Goal: Obtain resource: Download file/media

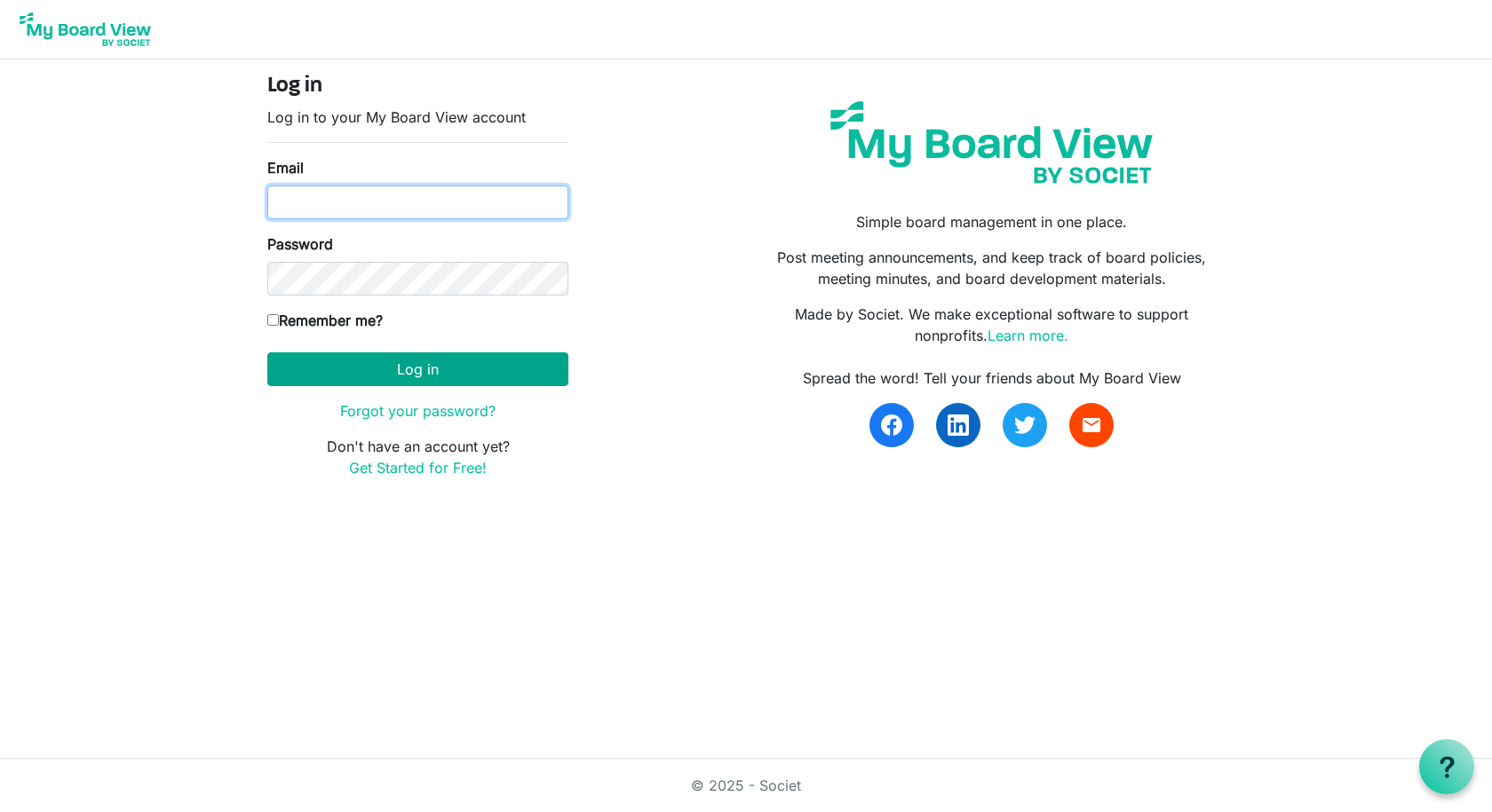
type input "[EMAIL_ADDRESS][DOMAIN_NAME]"
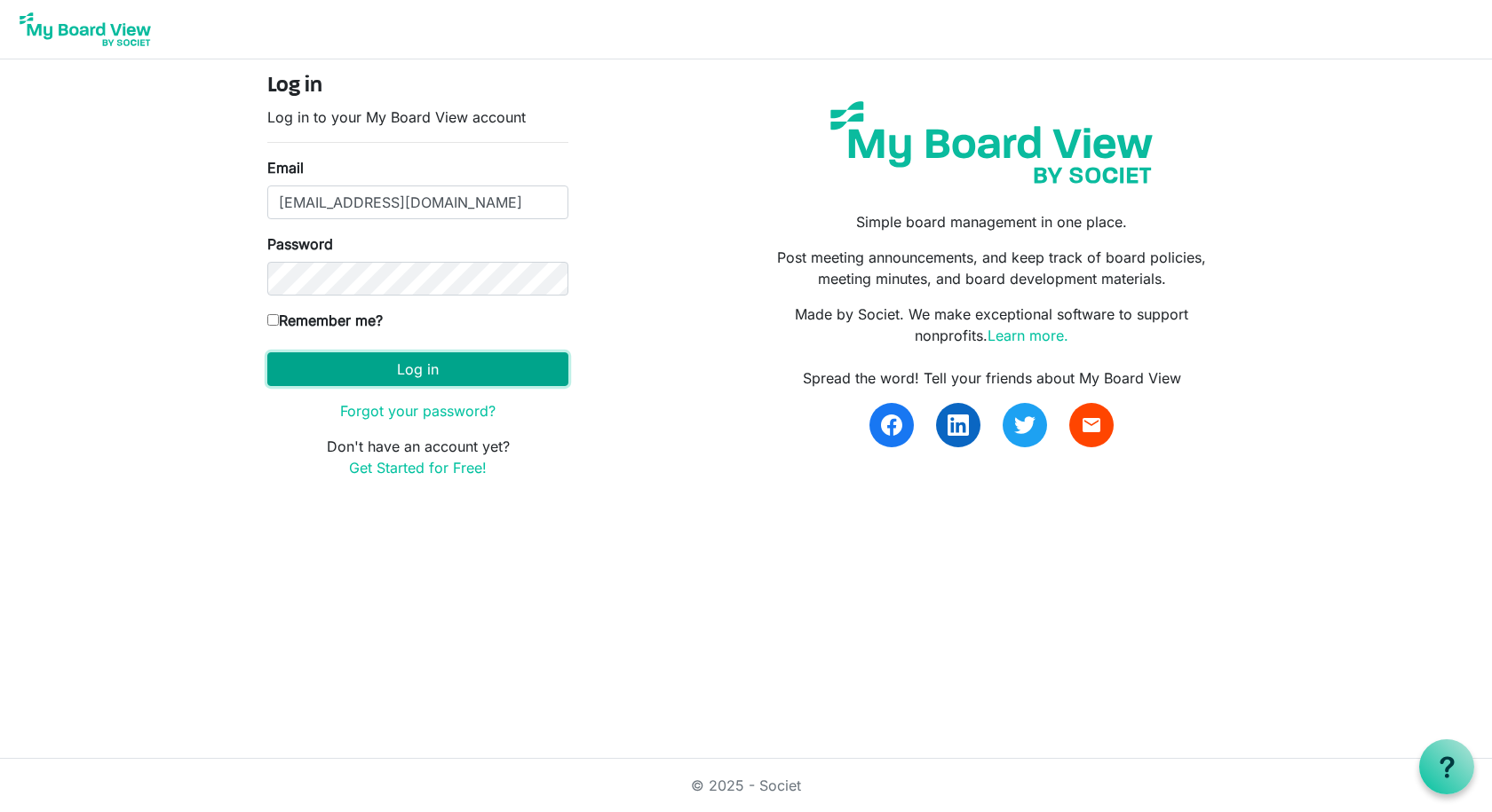
click at [438, 380] on button "Log in" at bounding box center [418, 369] width 301 height 33
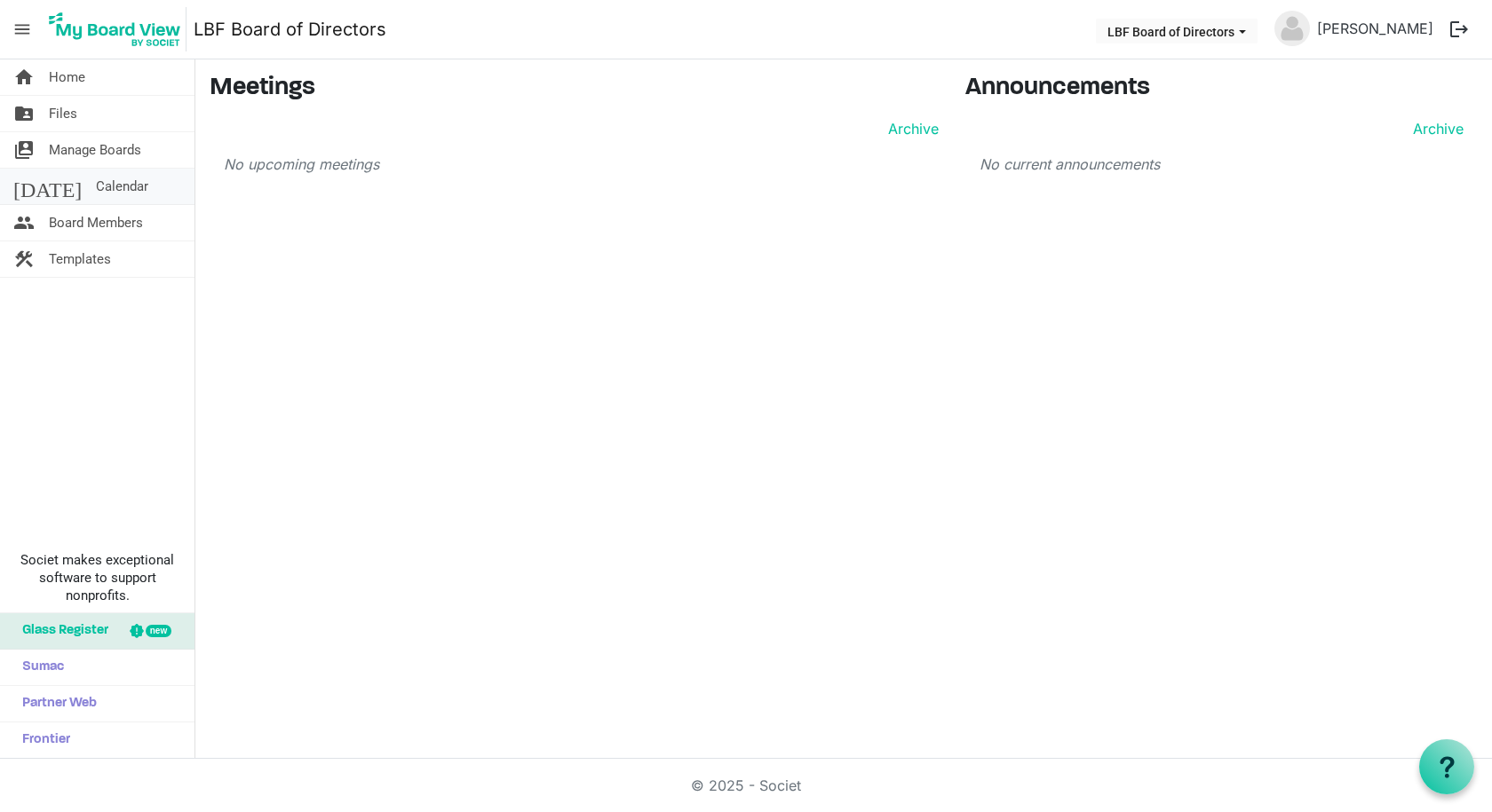
click at [96, 182] on span "Calendar" at bounding box center [122, 185] width 52 height 35
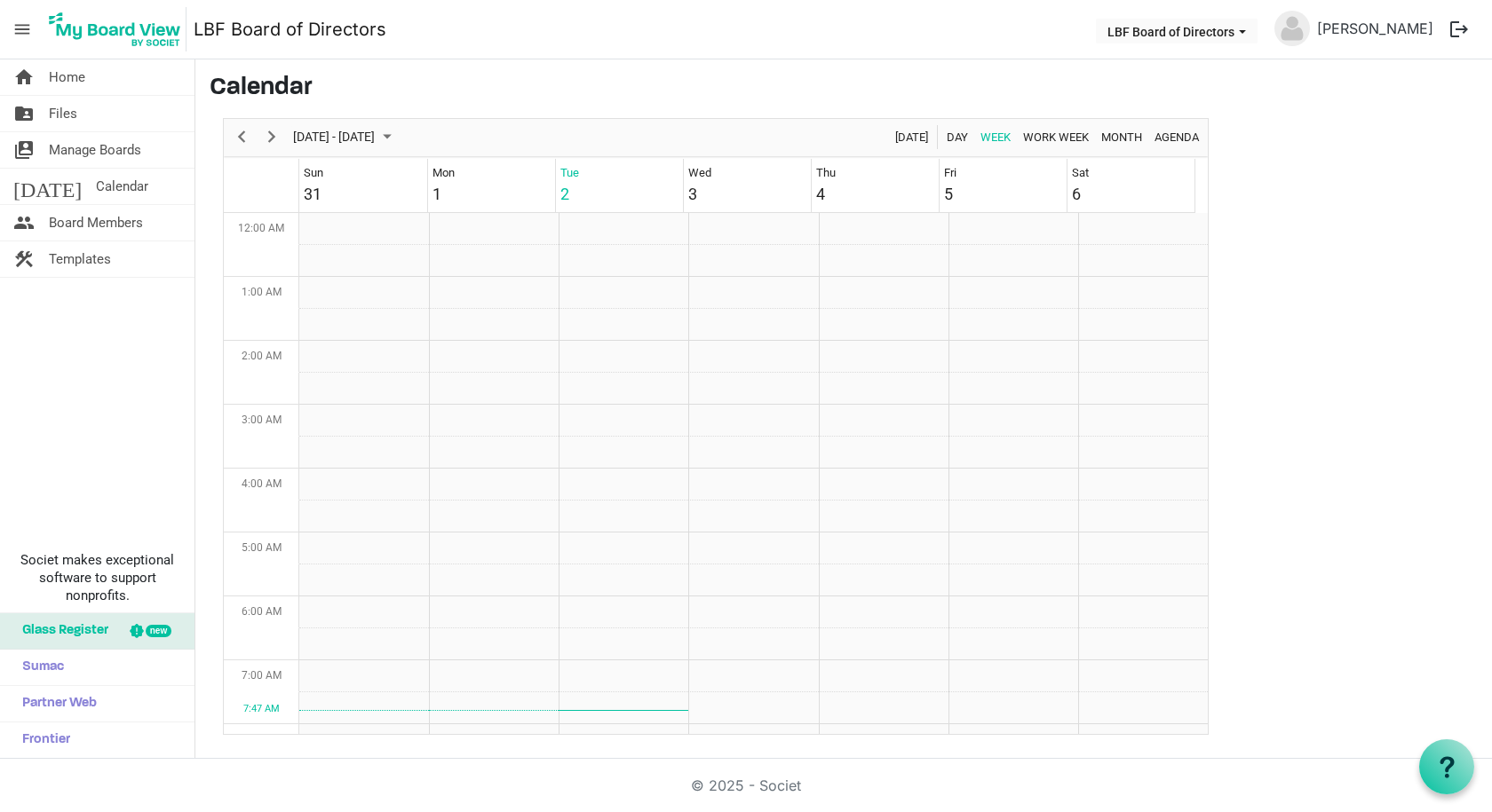
scroll to position [575, 0]
click at [276, 123] on div "next period" at bounding box center [272, 137] width 31 height 37
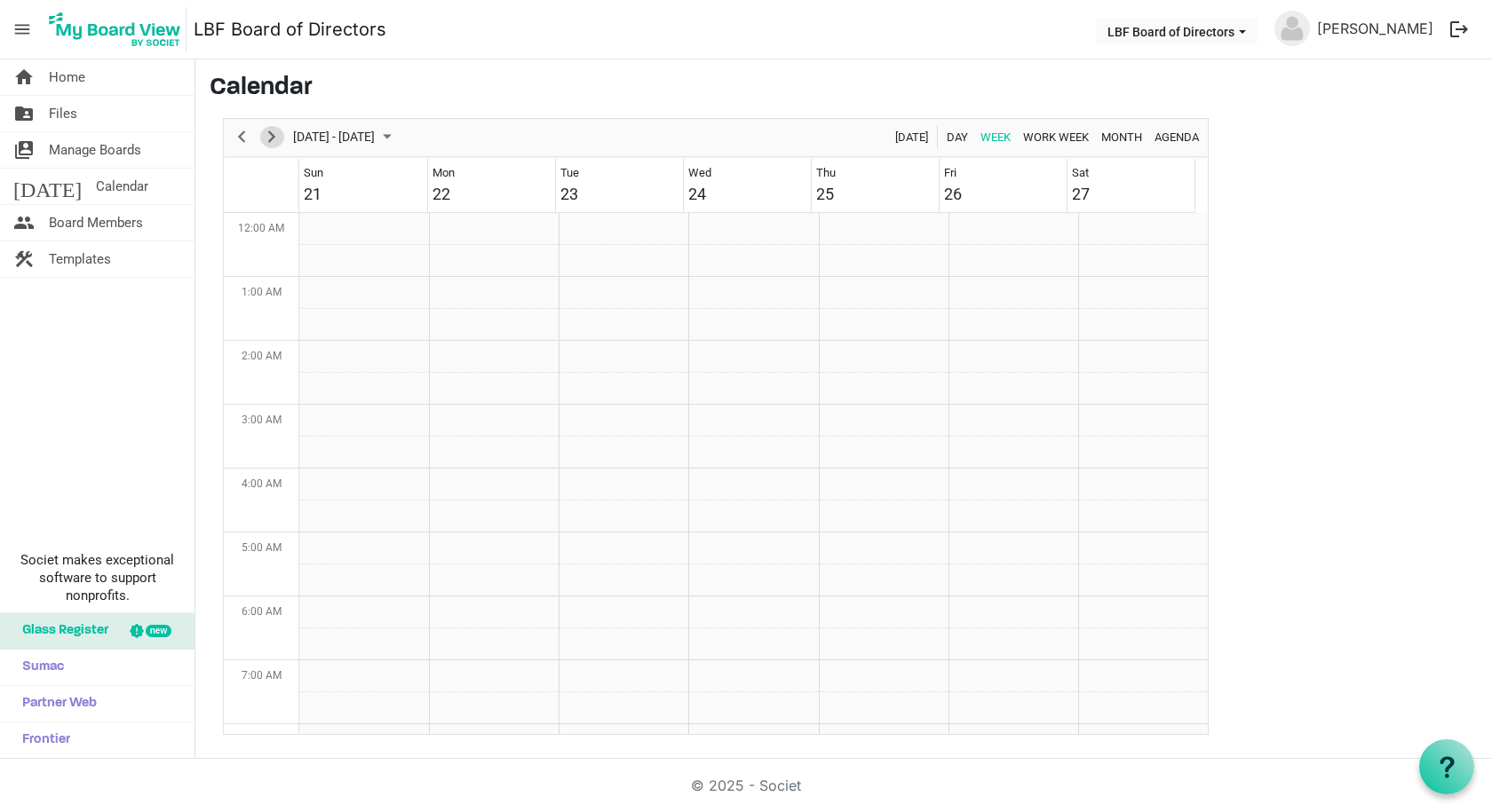
scroll to position [0, 0]
click at [276, 124] on div "next period" at bounding box center [272, 137] width 31 height 37
click at [252, 133] on button "Previous" at bounding box center [241, 137] width 24 height 23
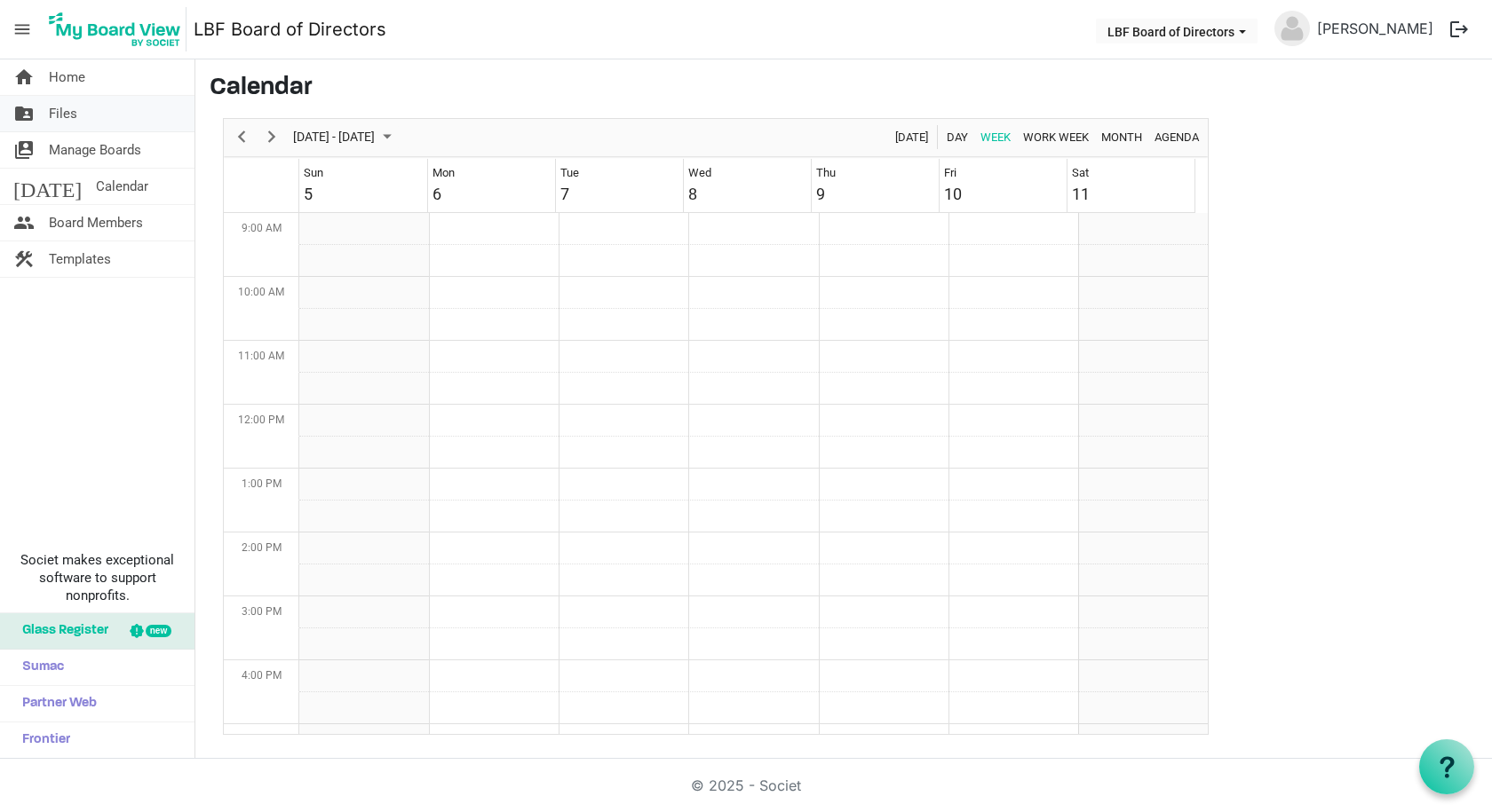
click at [44, 115] on link "folder_shared Files" at bounding box center [97, 113] width 194 height 35
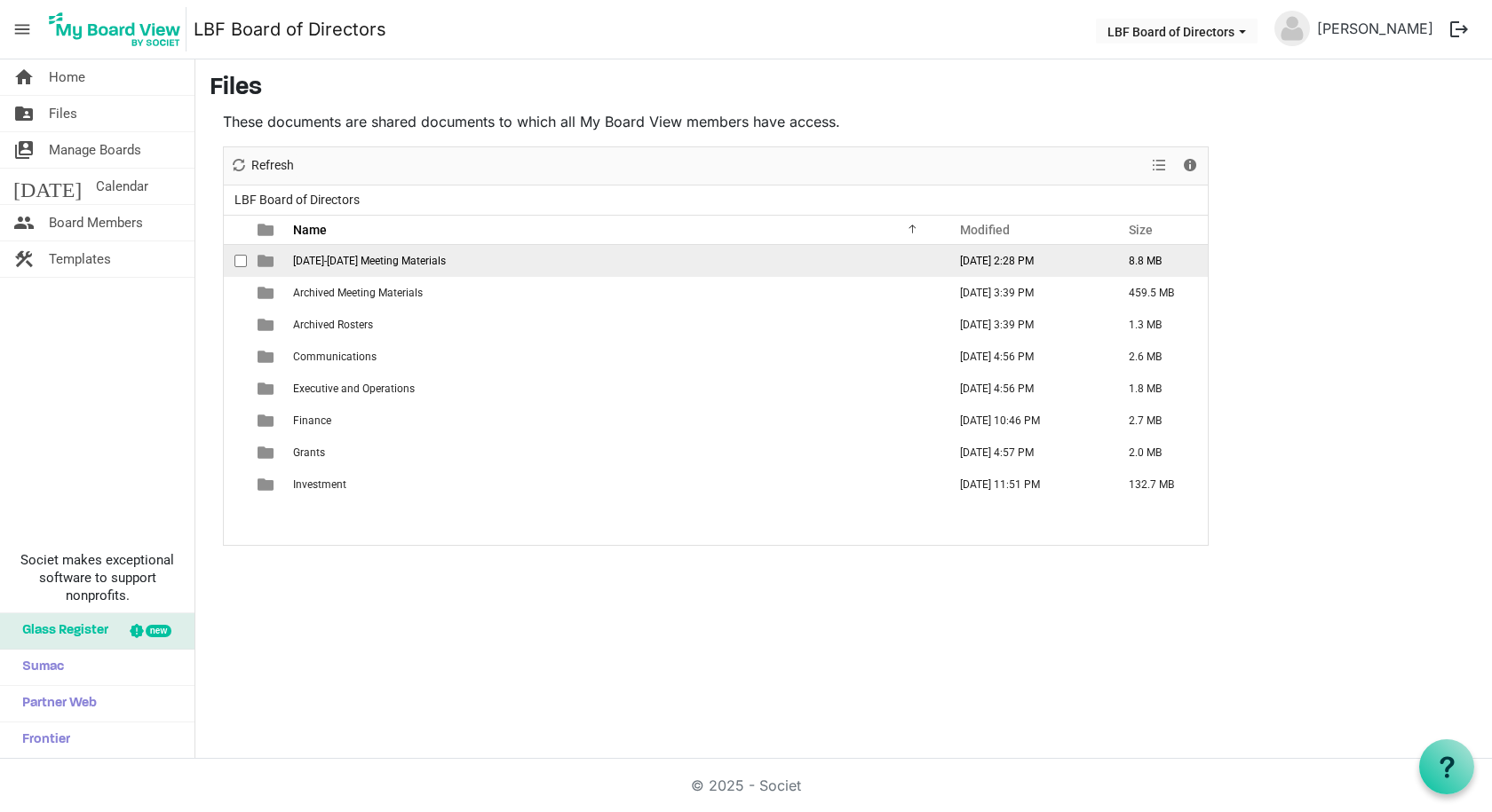
click at [404, 261] on span "2025-2026 Meeting Materials" at bounding box center [369, 261] width 153 height 13
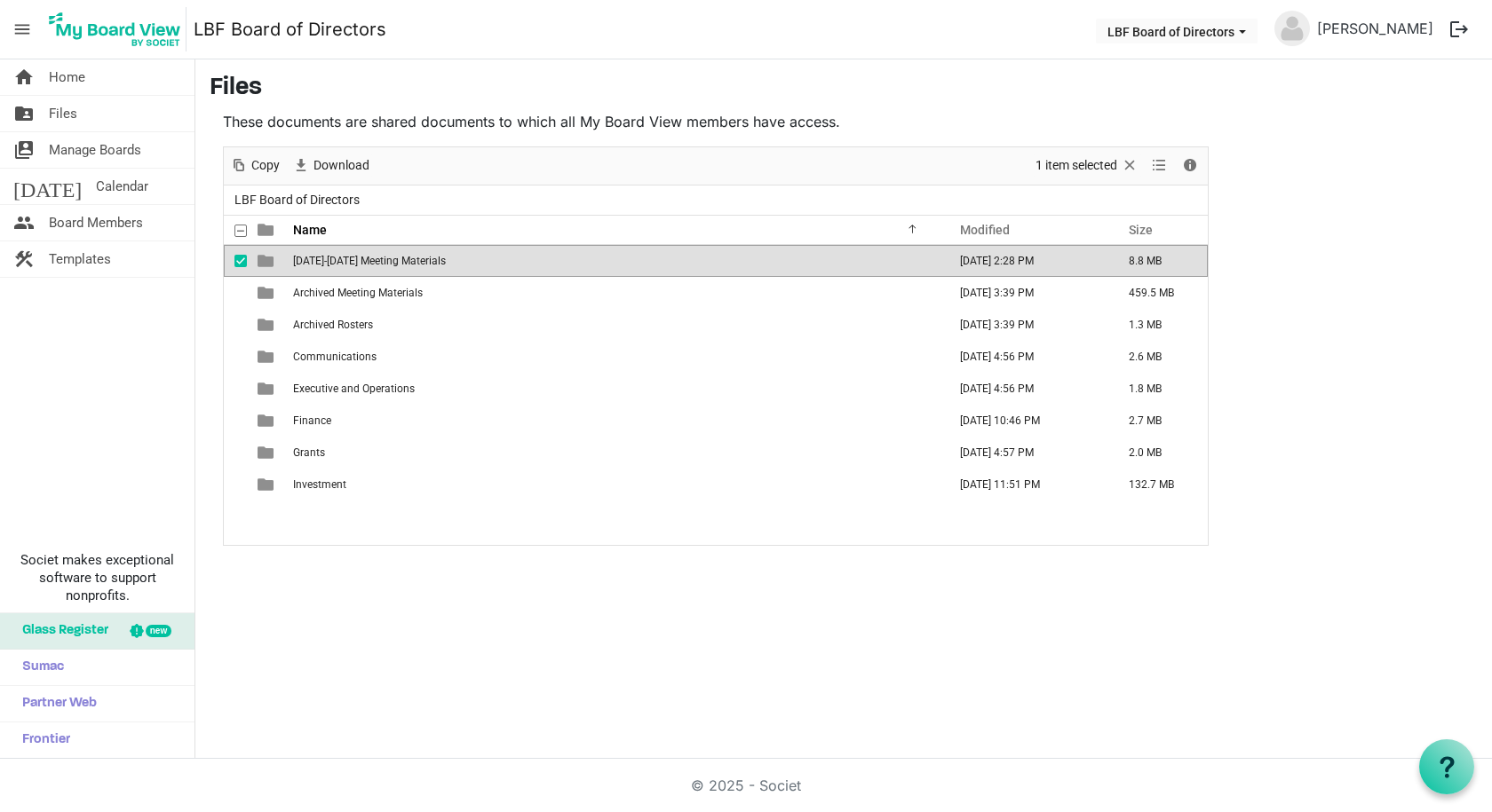
click at [404, 261] on span "[DATE]-[DATE] Meeting Materials" at bounding box center [369, 261] width 153 height 13
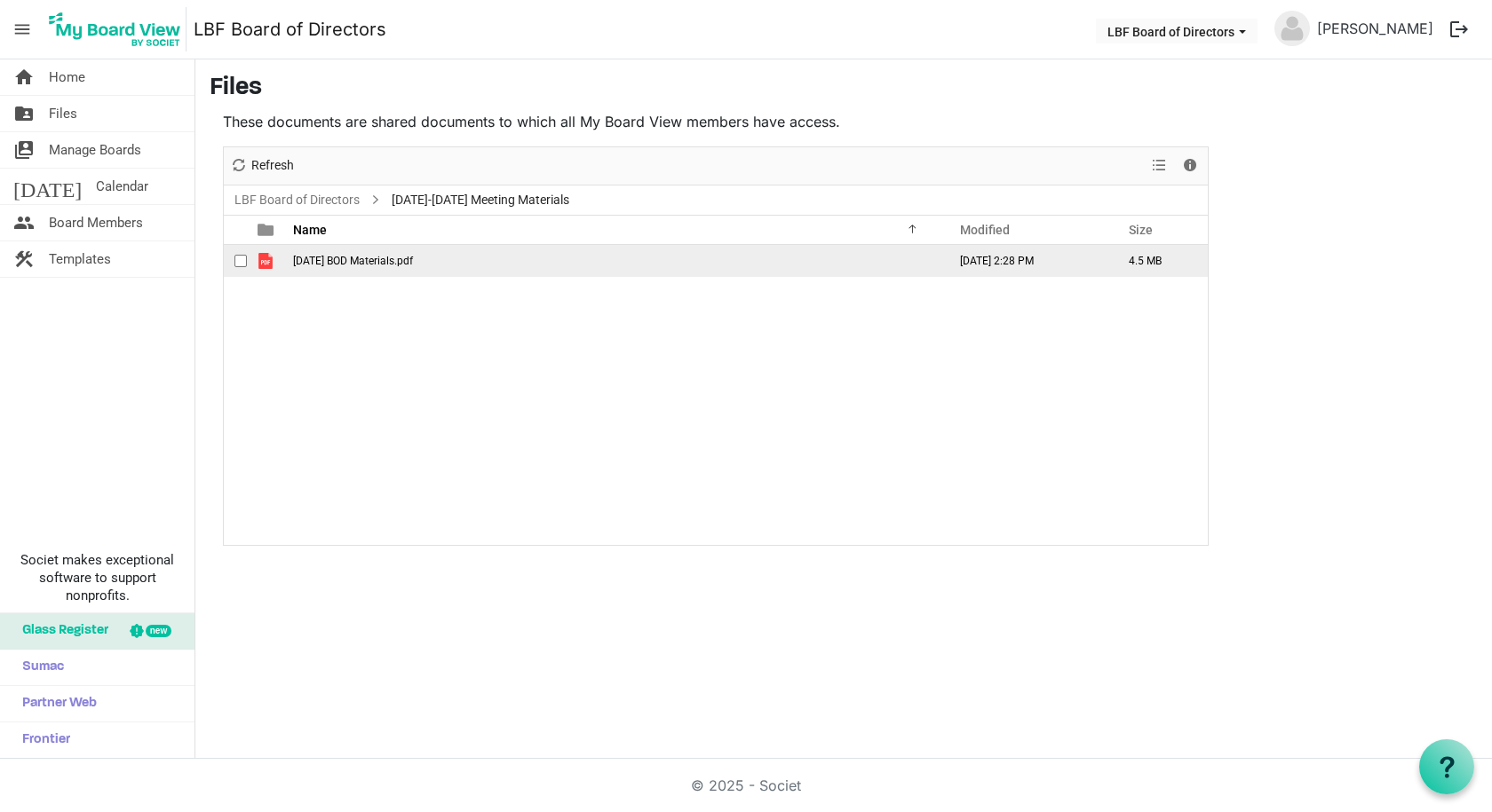
click at [404, 261] on span "July 2025 BOD Materials.pdf" at bounding box center [352, 261] width 120 height 13
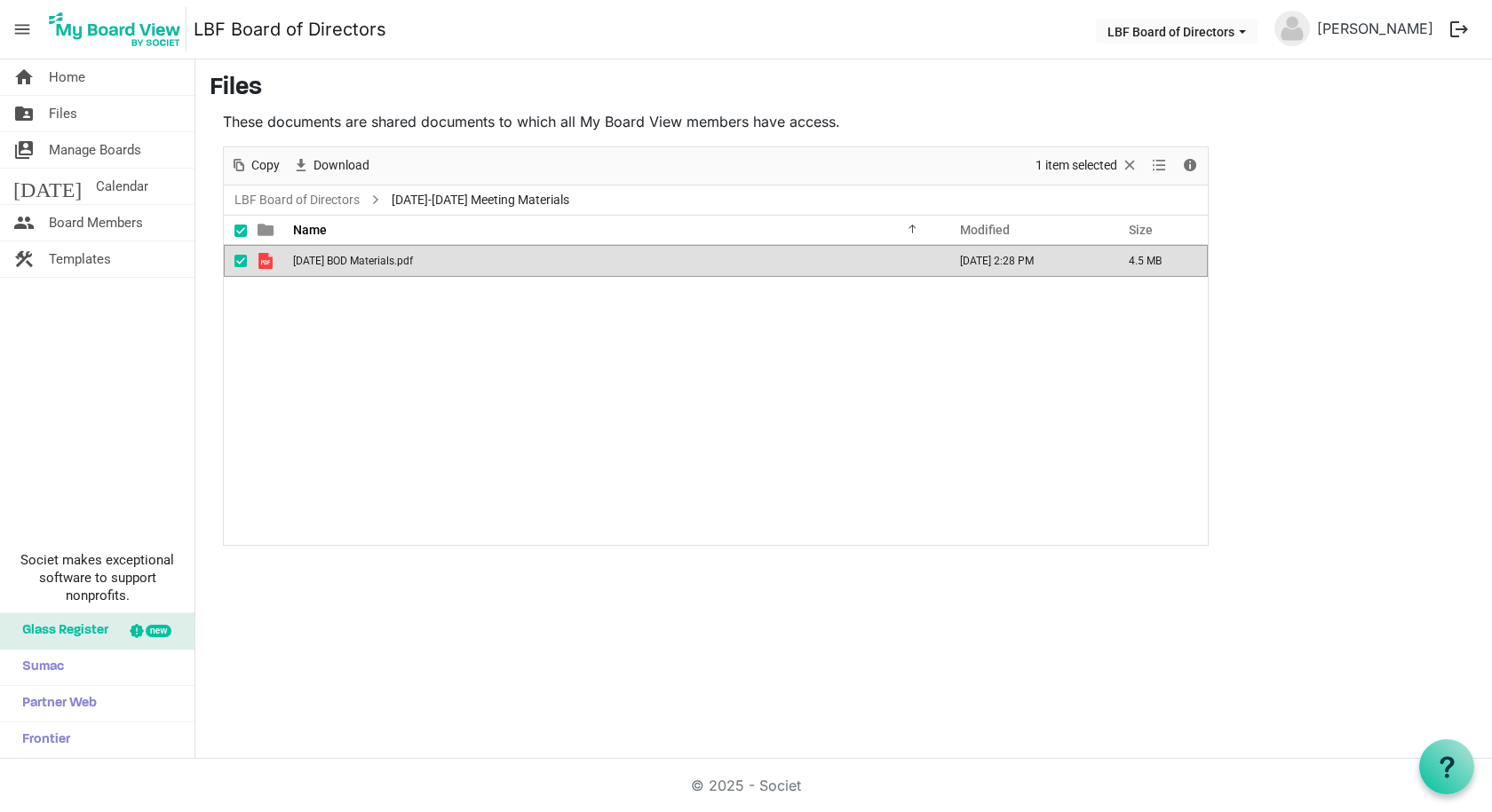
click at [404, 261] on span "July 2025 BOD Materials.pdf" at bounding box center [352, 261] width 120 height 13
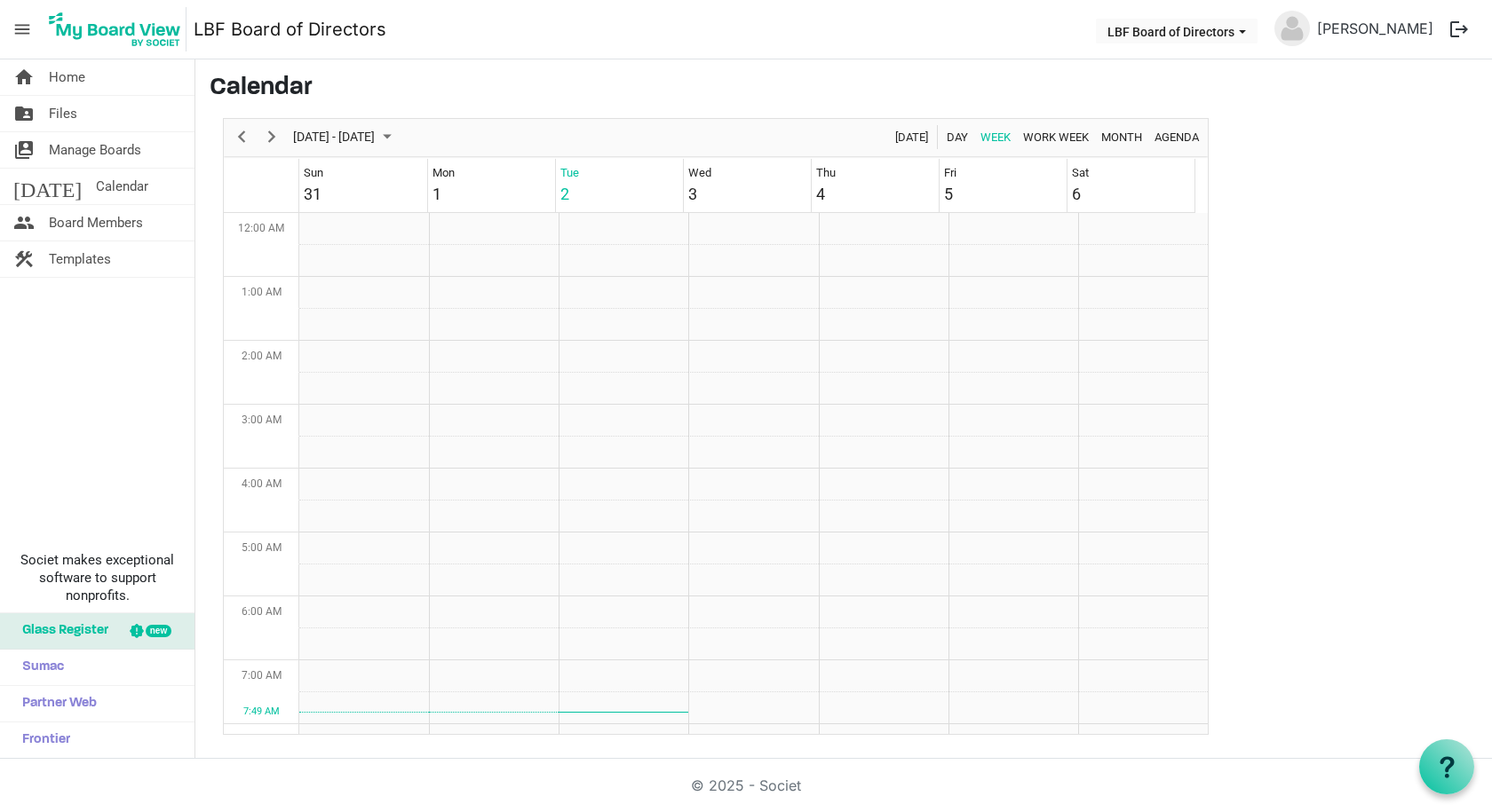
scroll to position [575, 0]
click at [61, 110] on span "Files" at bounding box center [63, 113] width 29 height 35
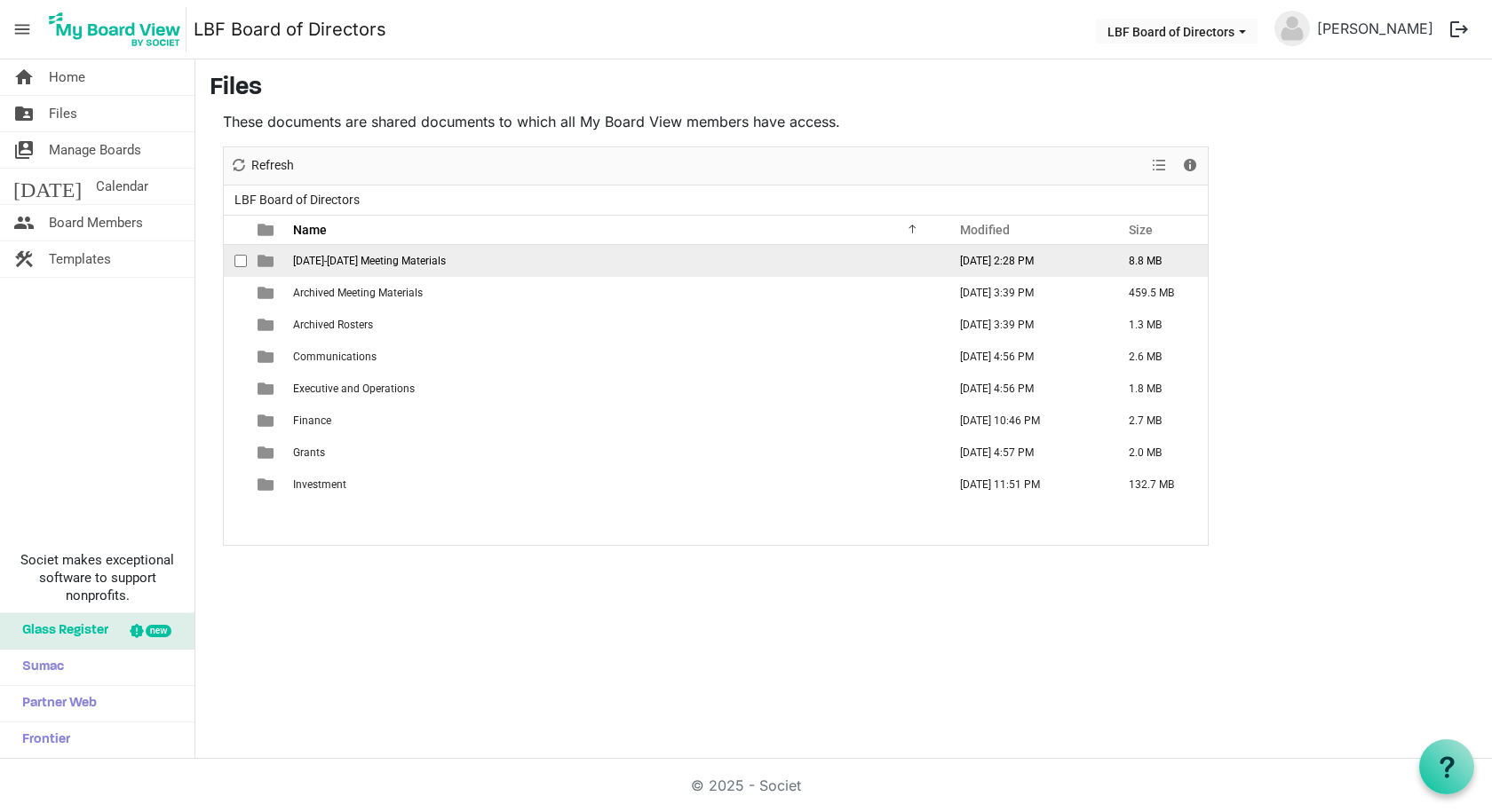
click at [335, 255] on span "2025-2026 Meeting Materials" at bounding box center [369, 261] width 153 height 13
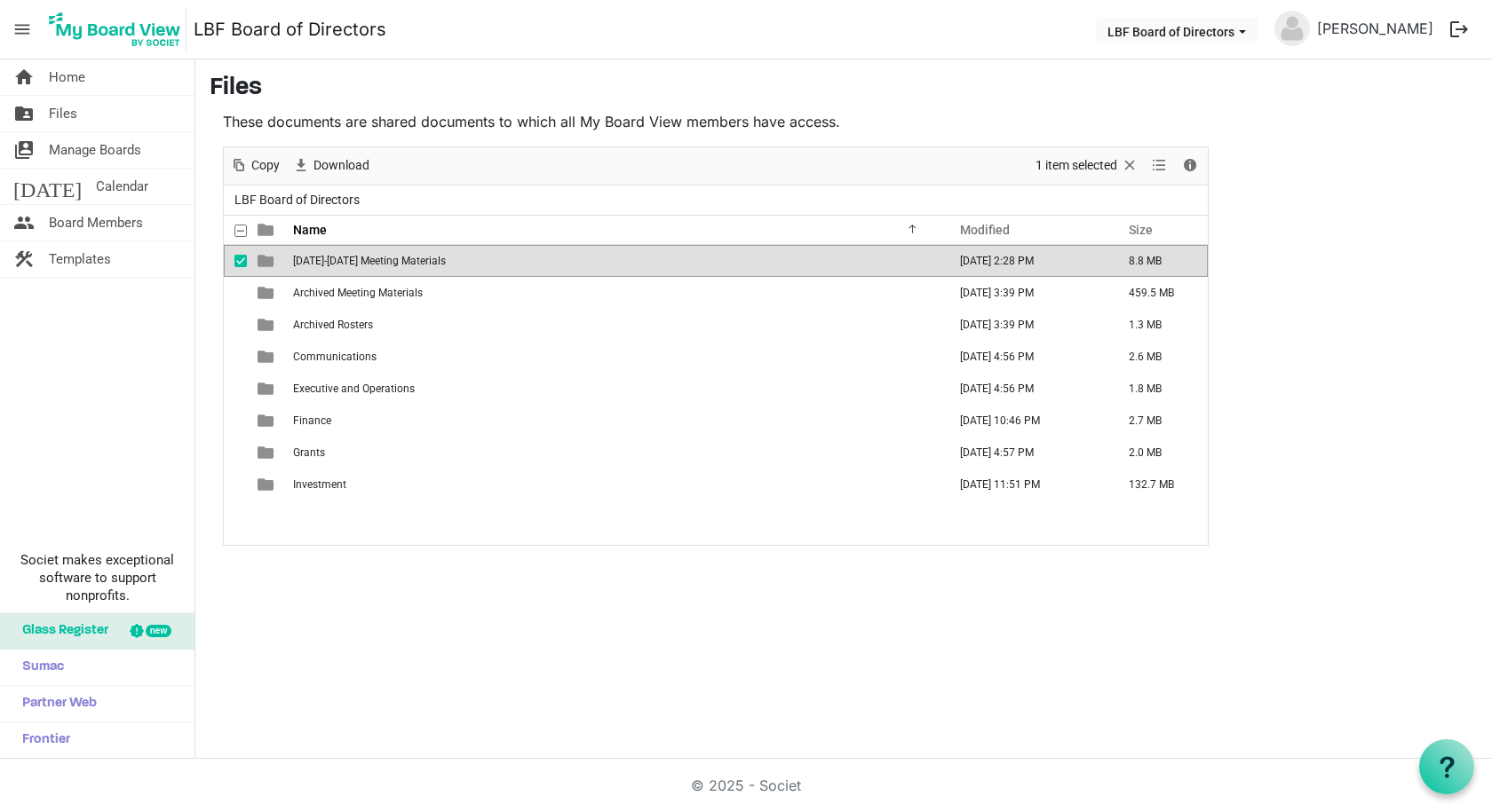
click at [370, 257] on span "2025-2026 Meeting Materials" at bounding box center [369, 261] width 153 height 13
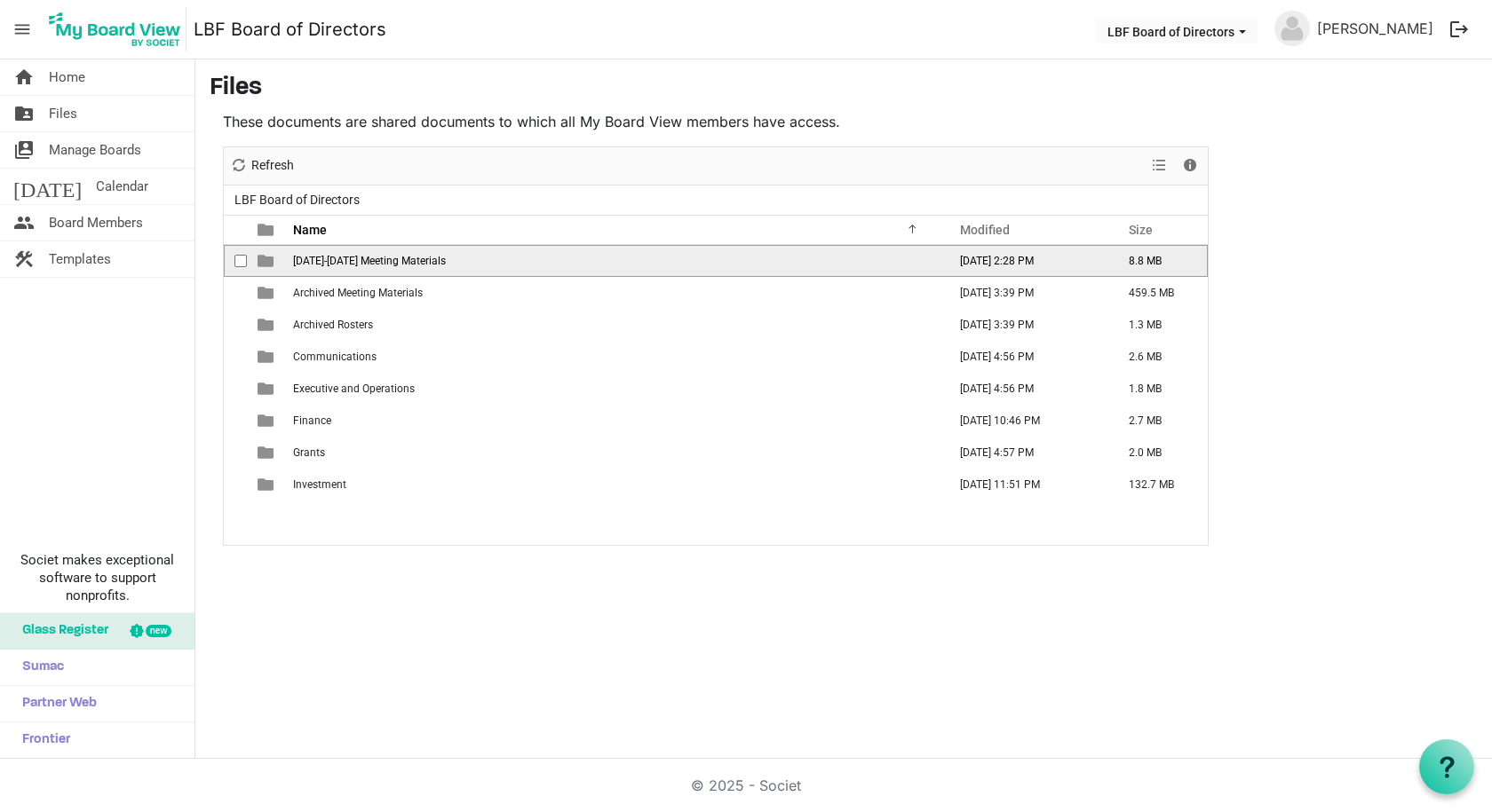
click at [370, 257] on span "2025-2026 Meeting Materials" at bounding box center [369, 261] width 153 height 13
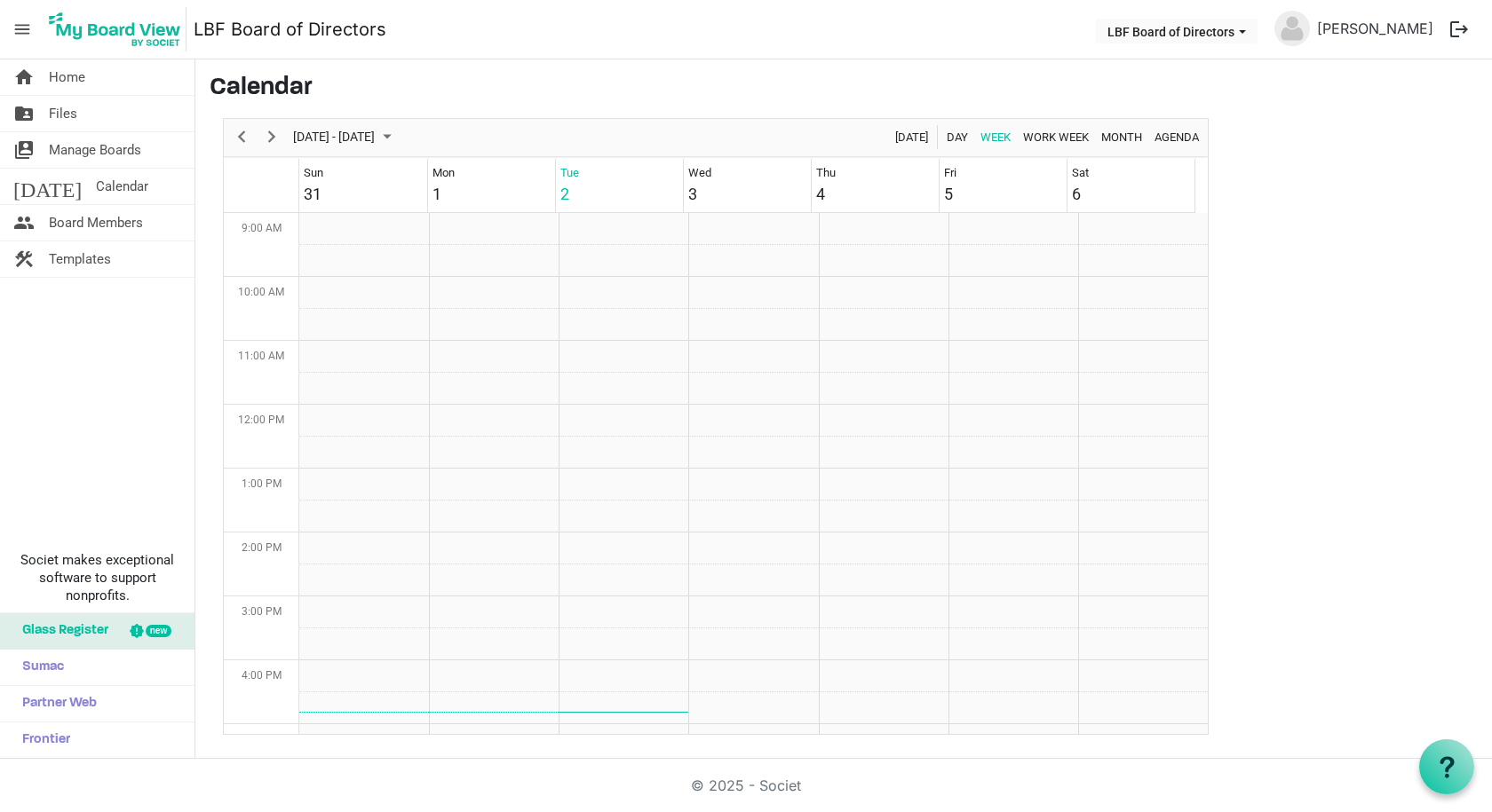
scroll to position [575, 0]
click at [68, 122] on span "Files" at bounding box center [63, 113] width 29 height 35
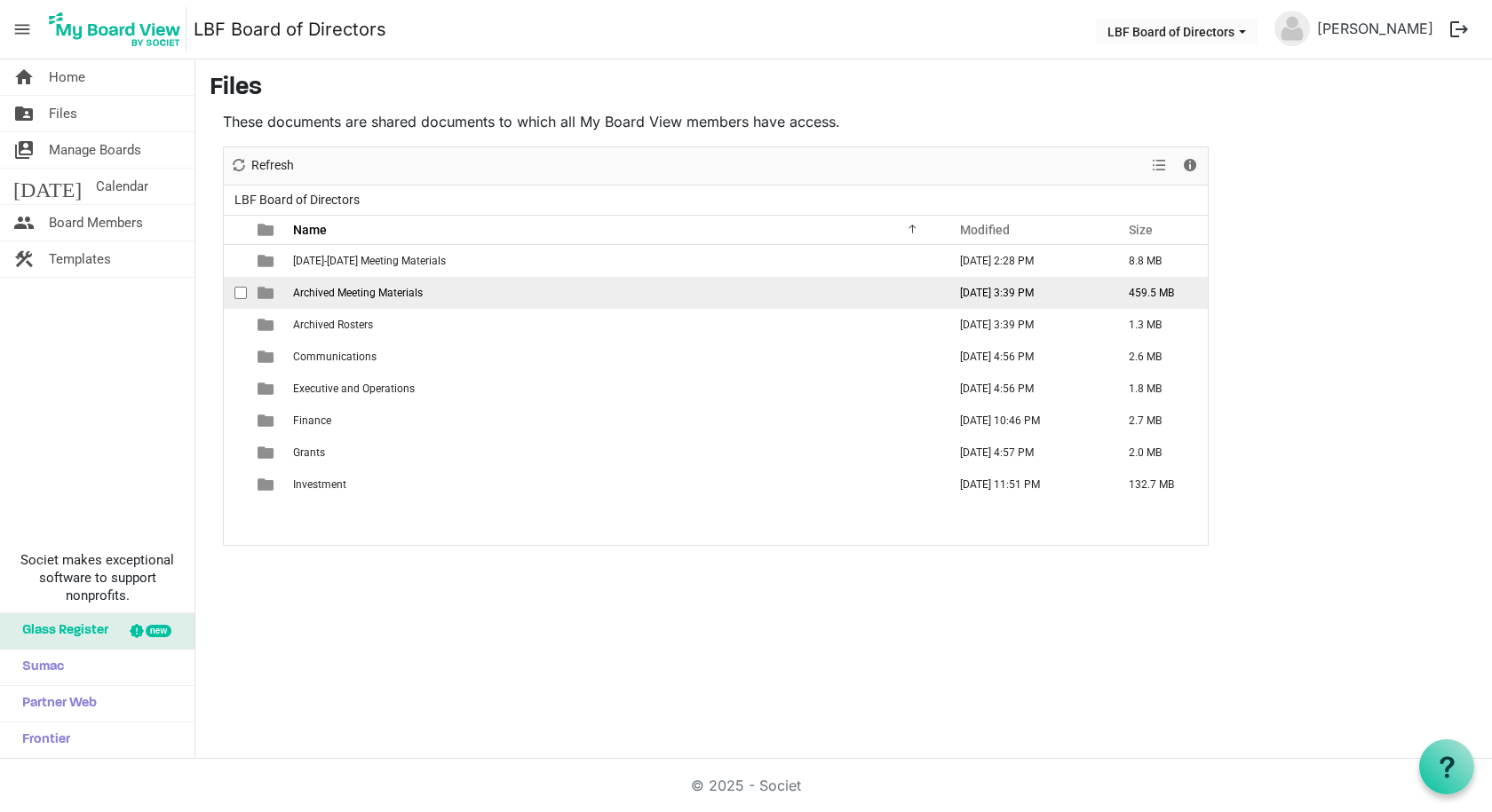
click at [378, 293] on span "Archived Meeting Materials" at bounding box center [357, 293] width 130 height 13
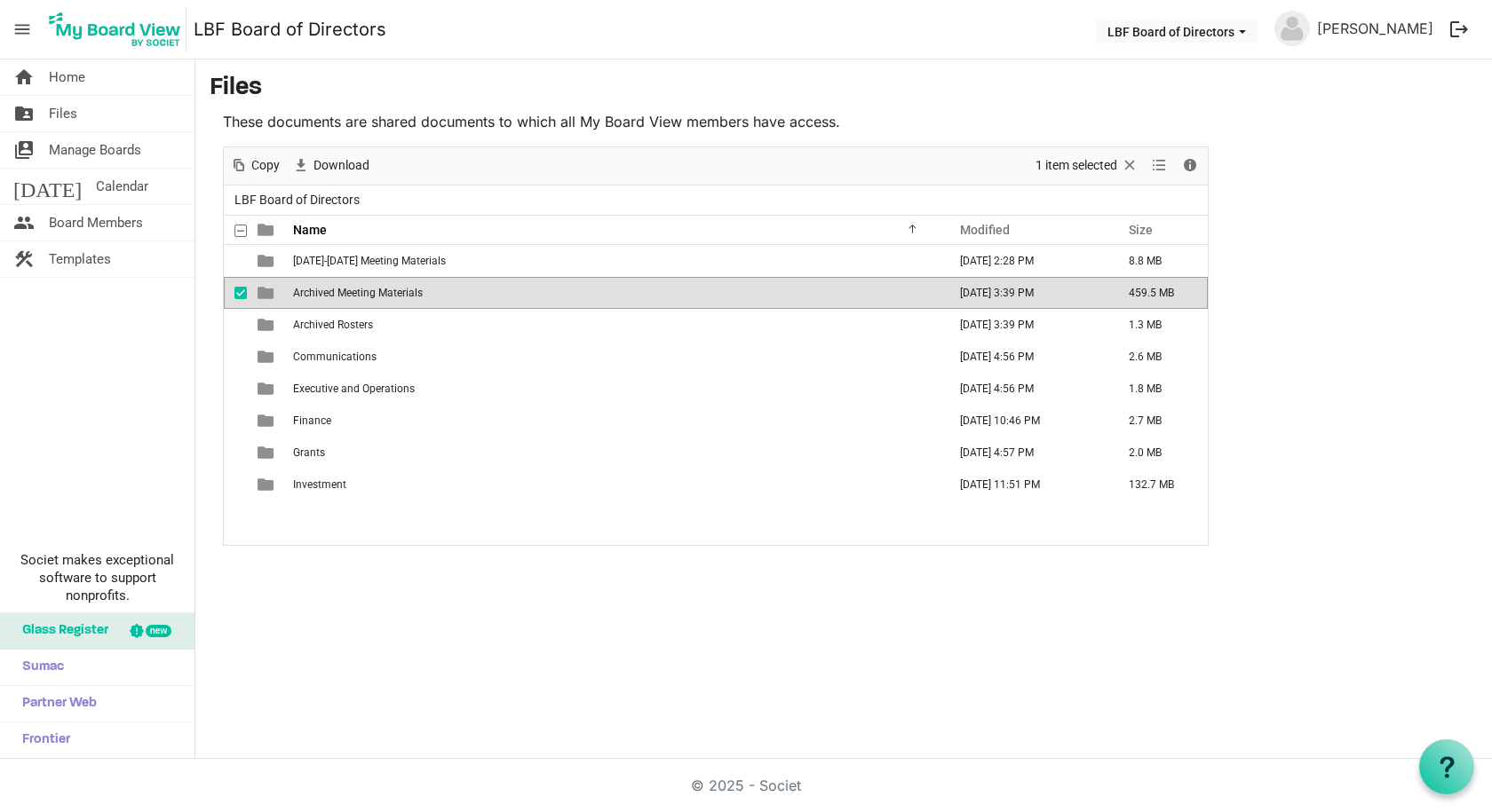
click at [378, 293] on span "Archived Meeting Materials" at bounding box center [357, 293] width 130 height 13
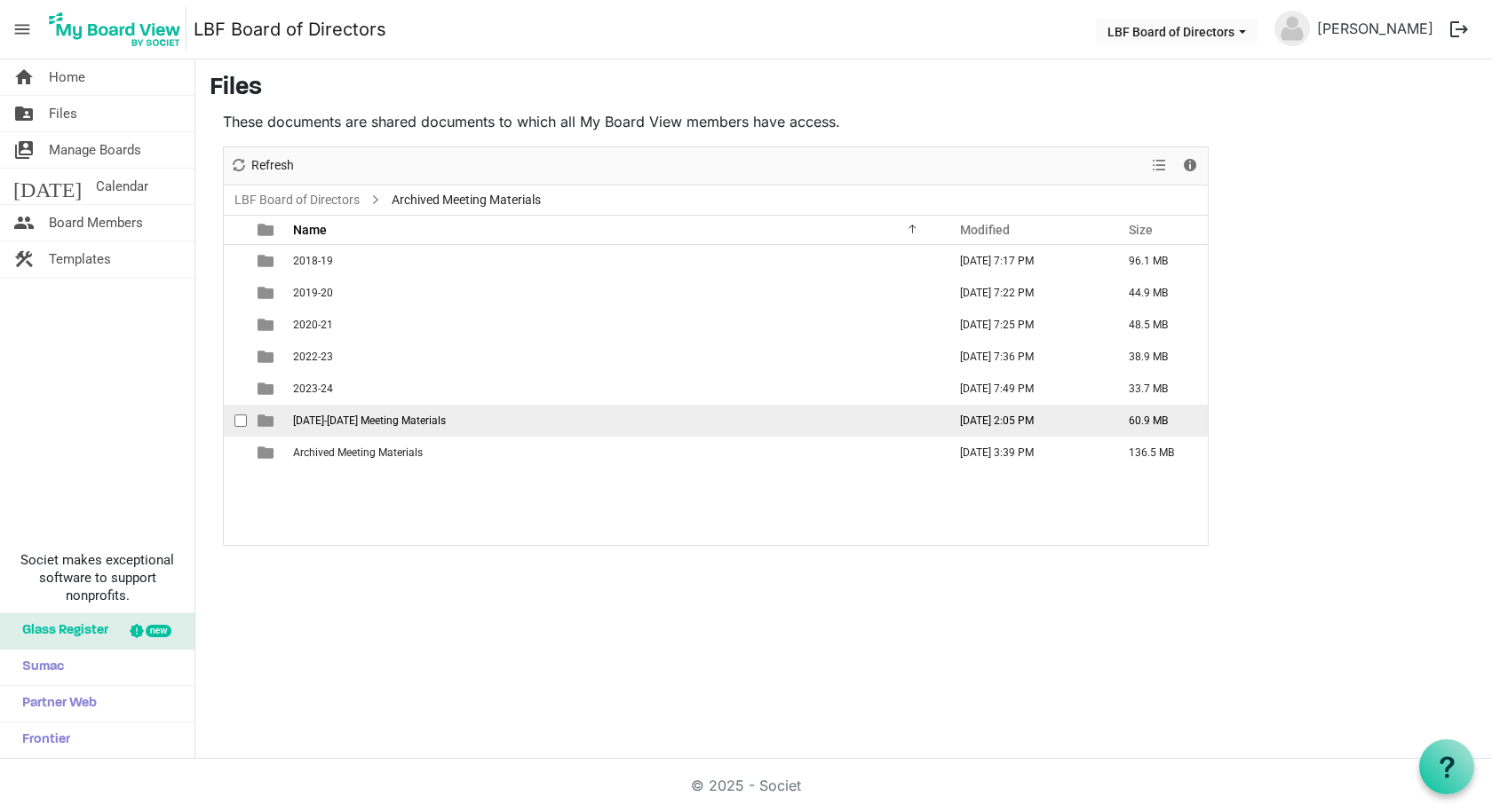
click at [398, 420] on span "2024-2025 Meeting Materials" at bounding box center [369, 421] width 153 height 13
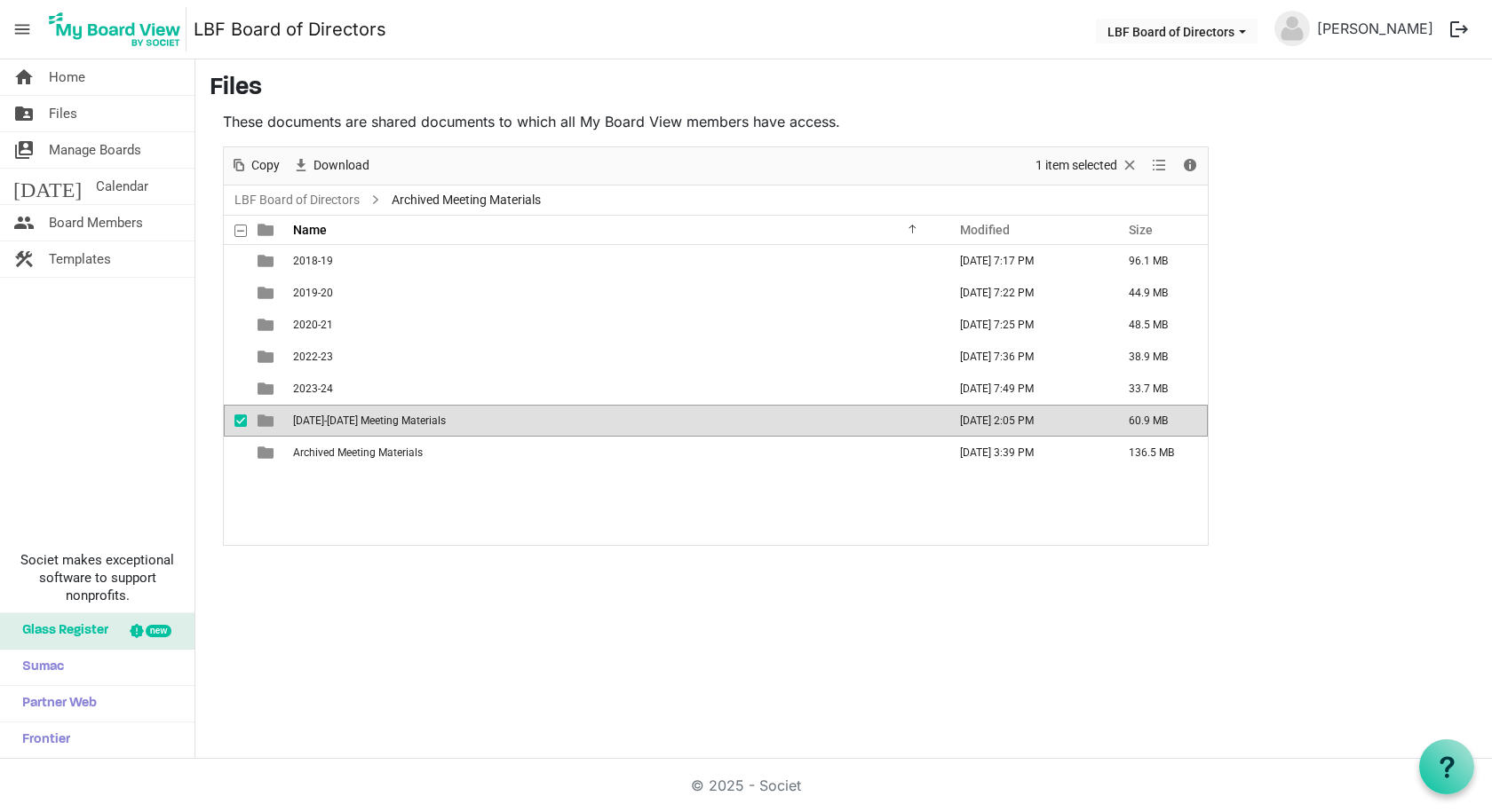
click at [398, 420] on span "2024-2025 Meeting Materials" at bounding box center [369, 421] width 153 height 13
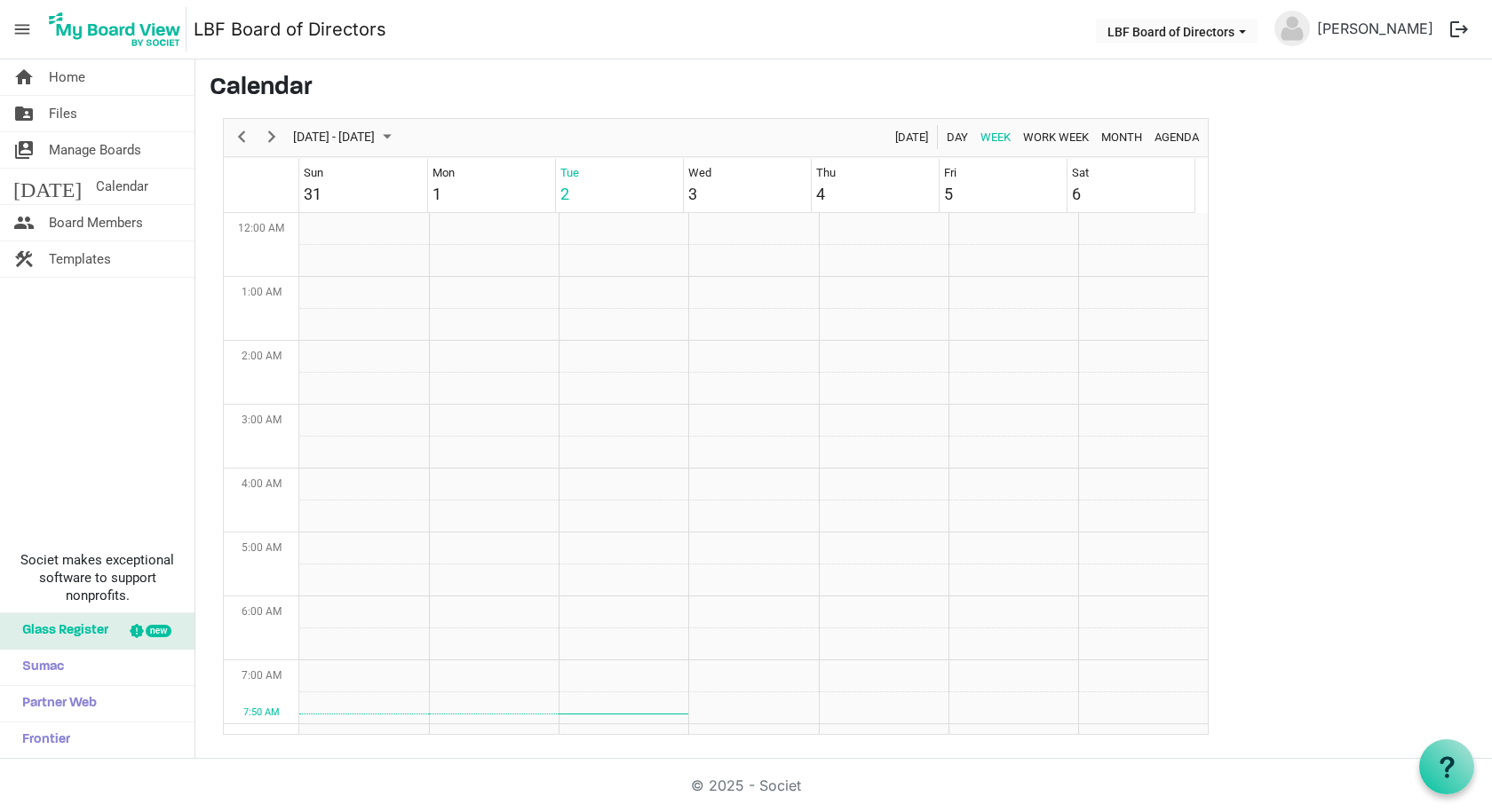
scroll to position [575, 0]
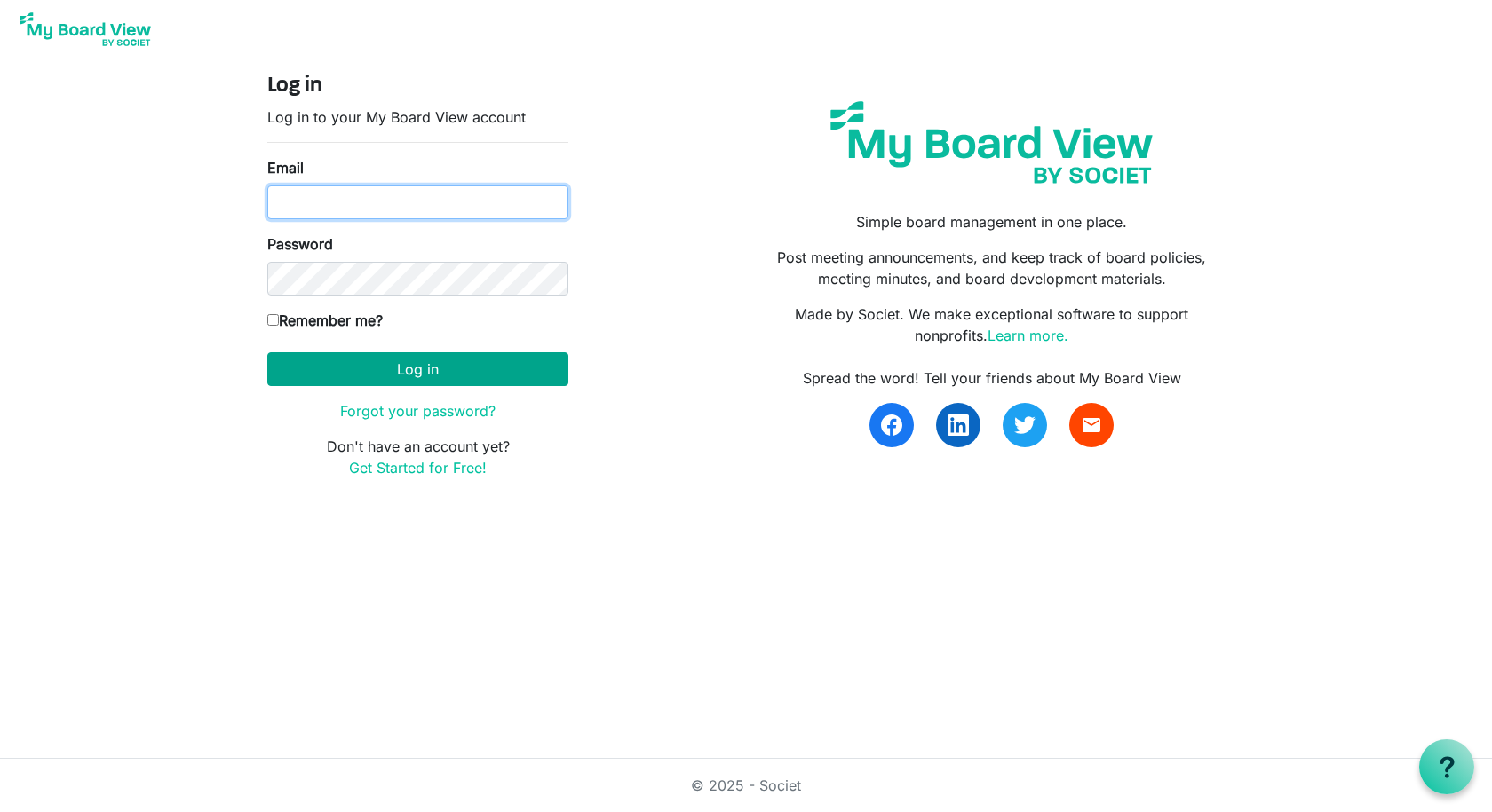
type input "paulamiles74@gmail.com"
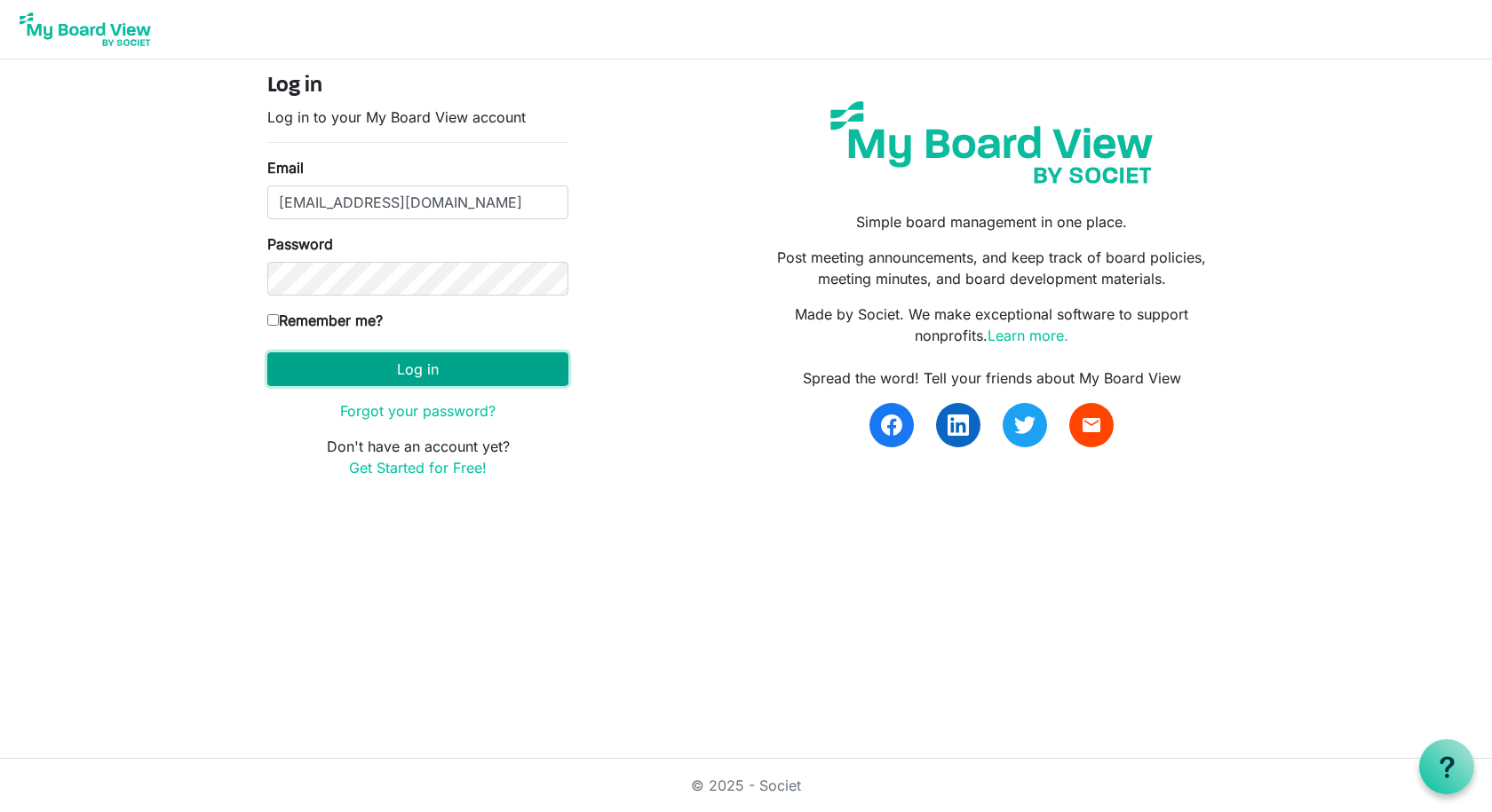
click at [447, 366] on button "Log in" at bounding box center [418, 369] width 301 height 33
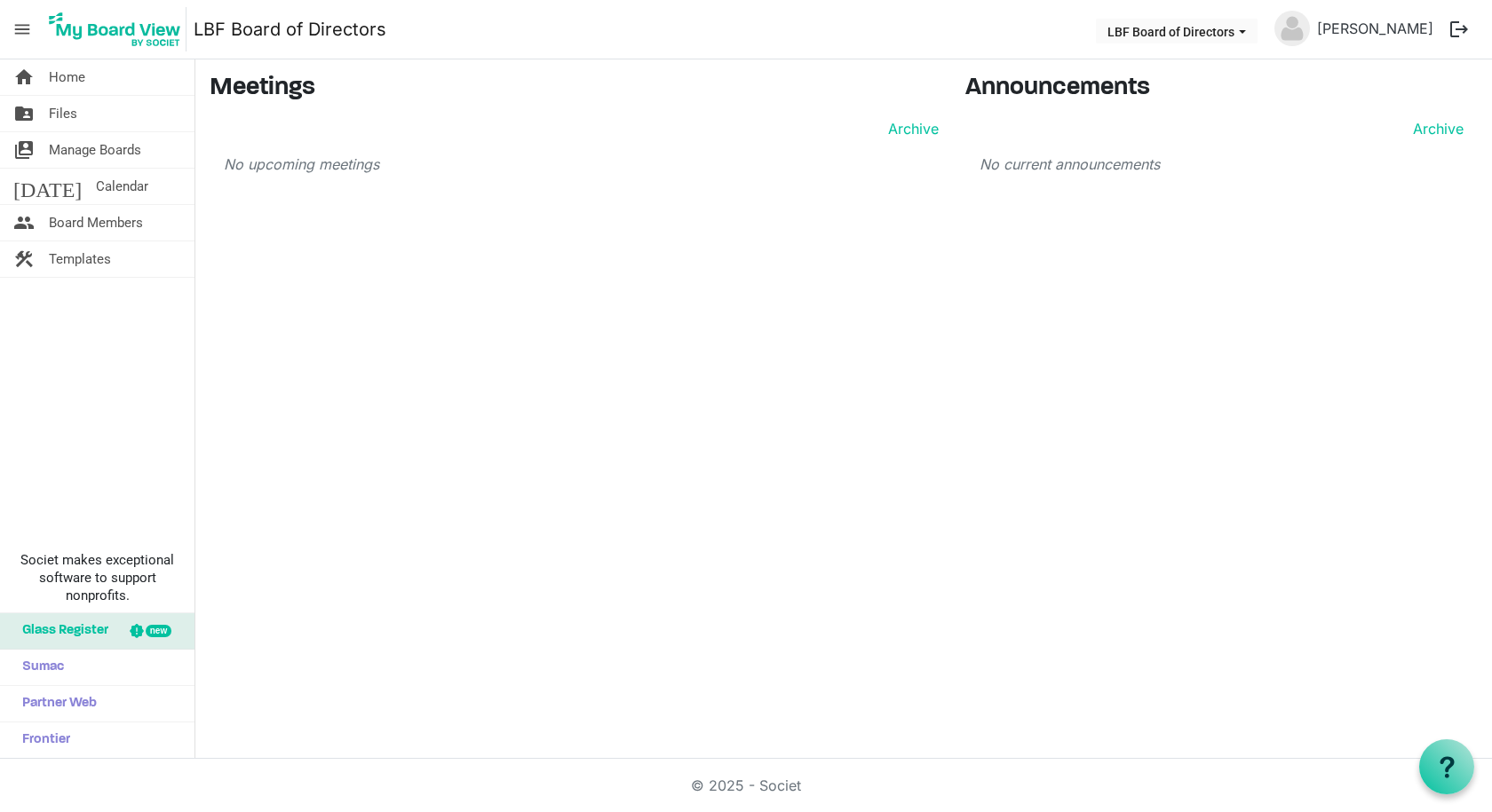
click at [27, 19] on span "menu" at bounding box center [22, 29] width 33 height 33
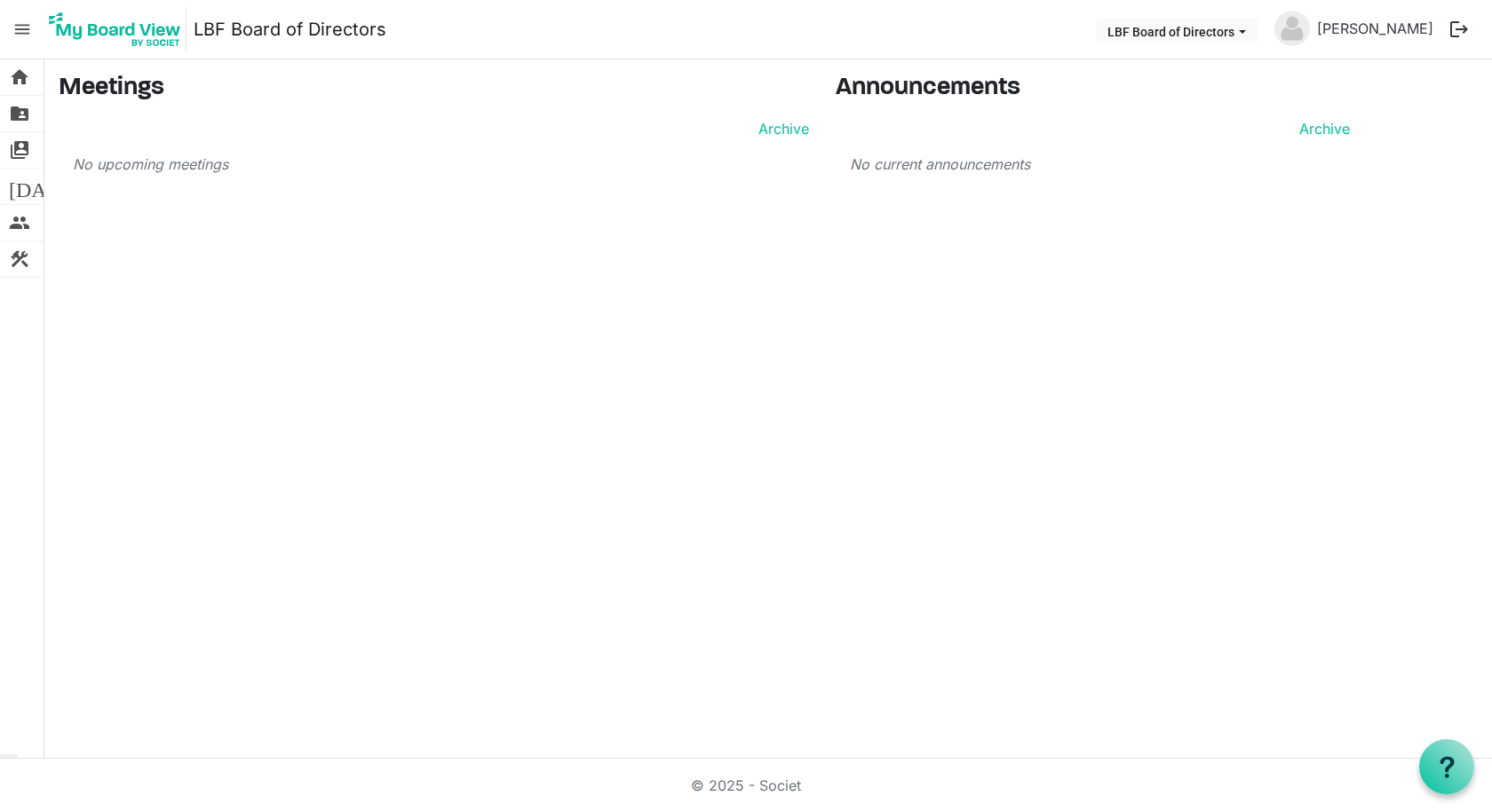
click at [27, 19] on span "menu" at bounding box center [22, 29] width 33 height 33
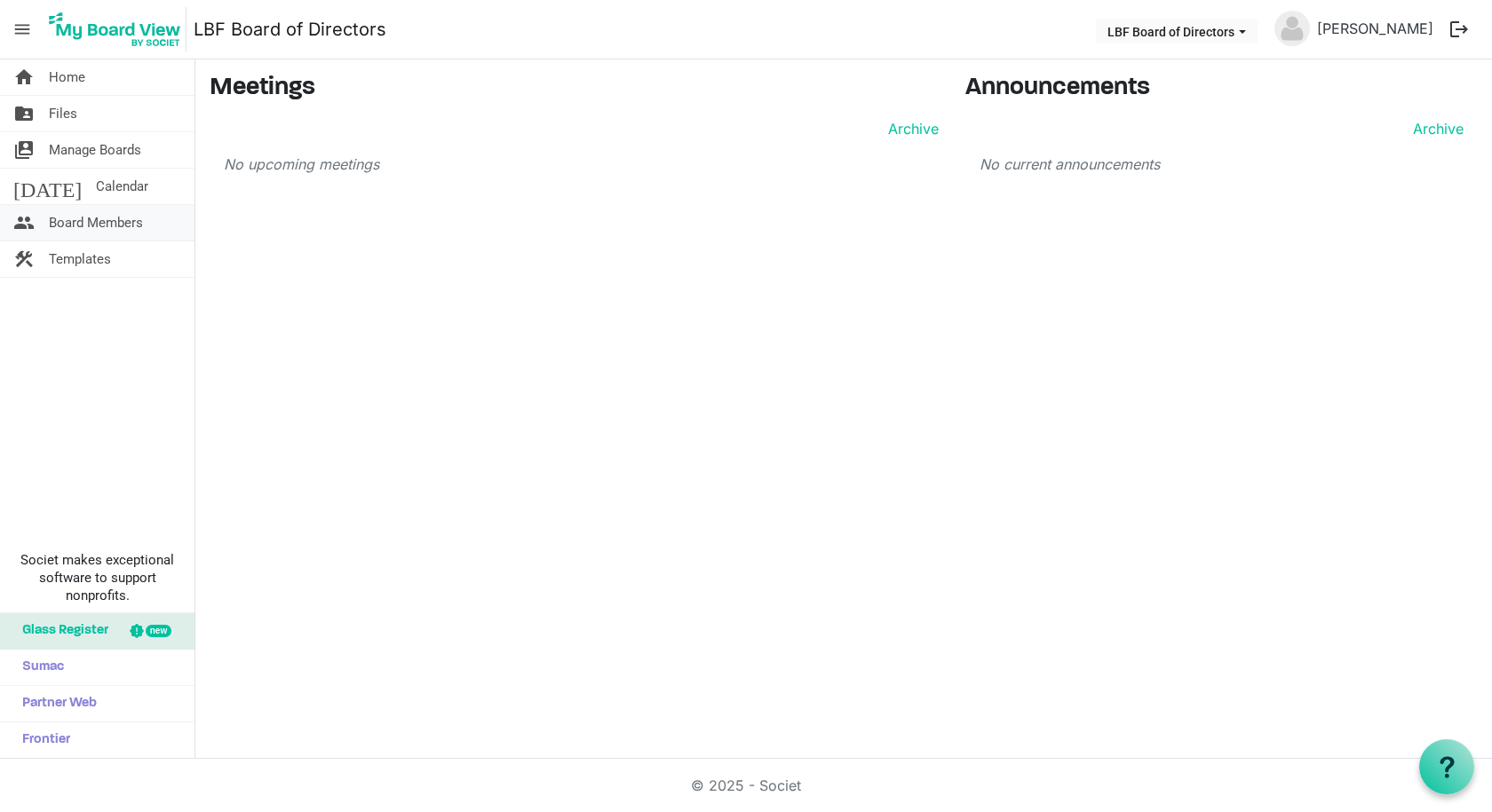
click at [93, 215] on span "Board Members" at bounding box center [95, 222] width 95 height 35
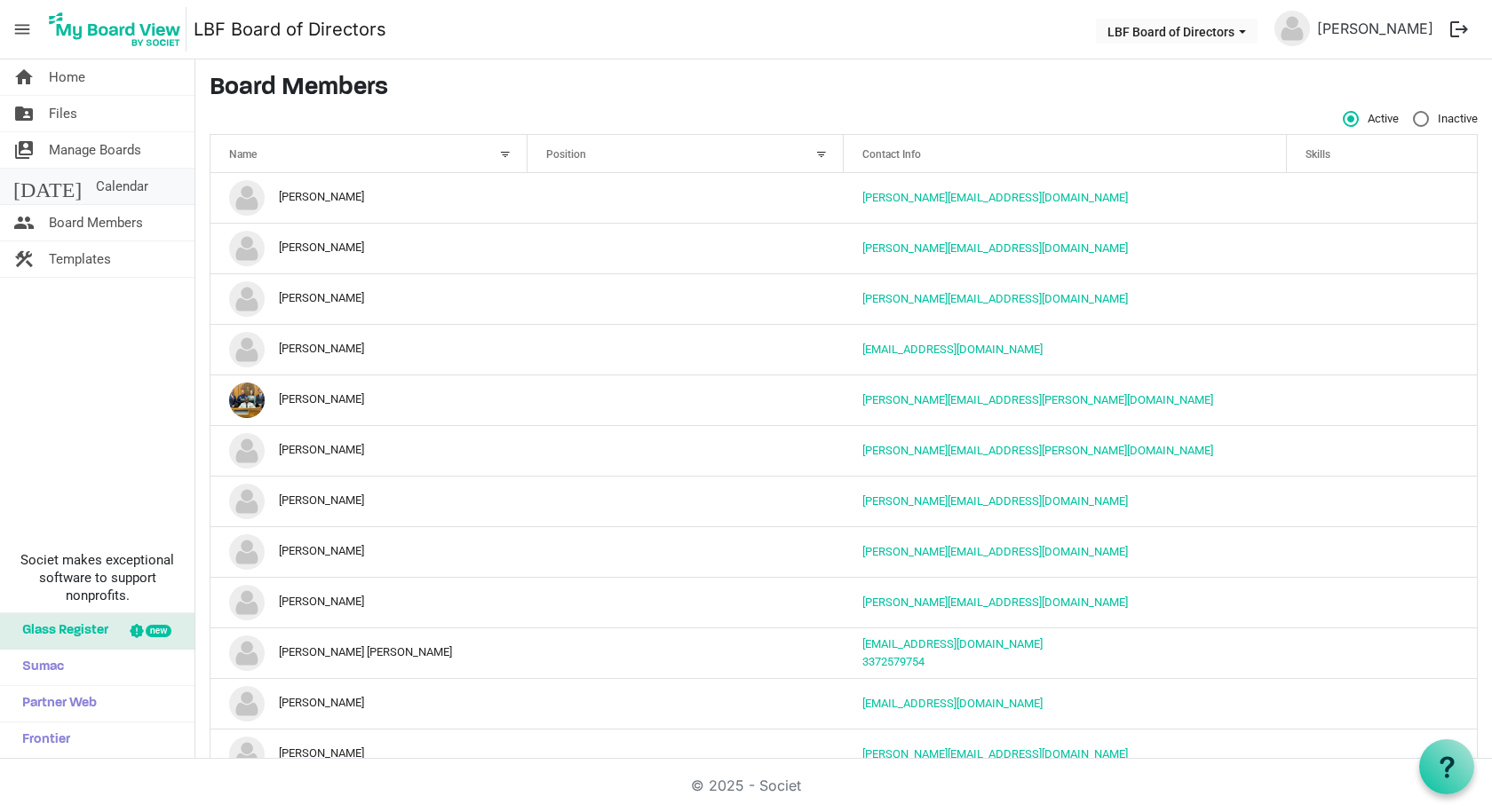
click at [96, 185] on span "Calendar" at bounding box center [122, 185] width 52 height 35
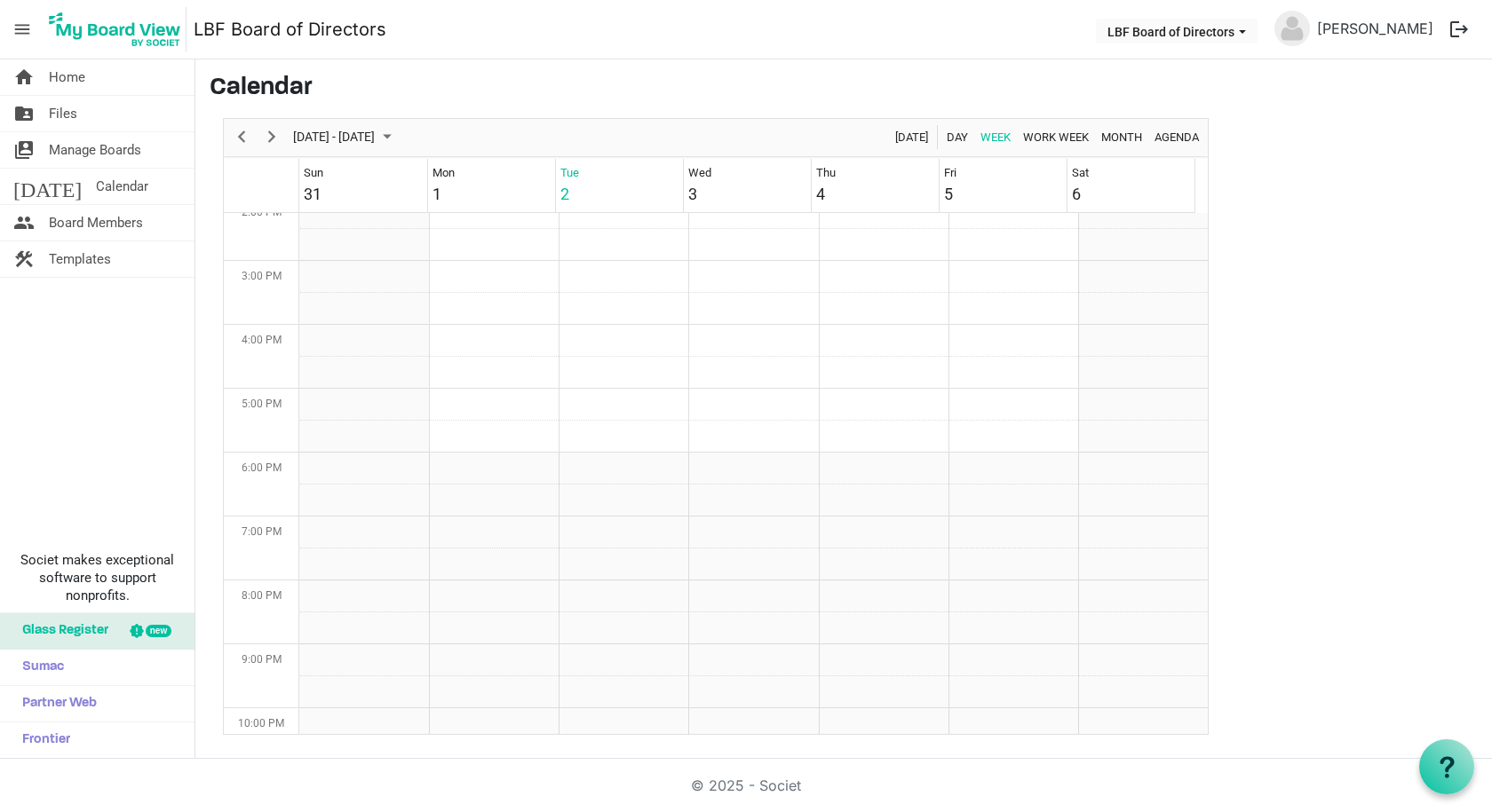
scroll to position [1013, 0]
click at [112, 149] on span "Manage Boards" at bounding box center [95, 149] width 93 height 35
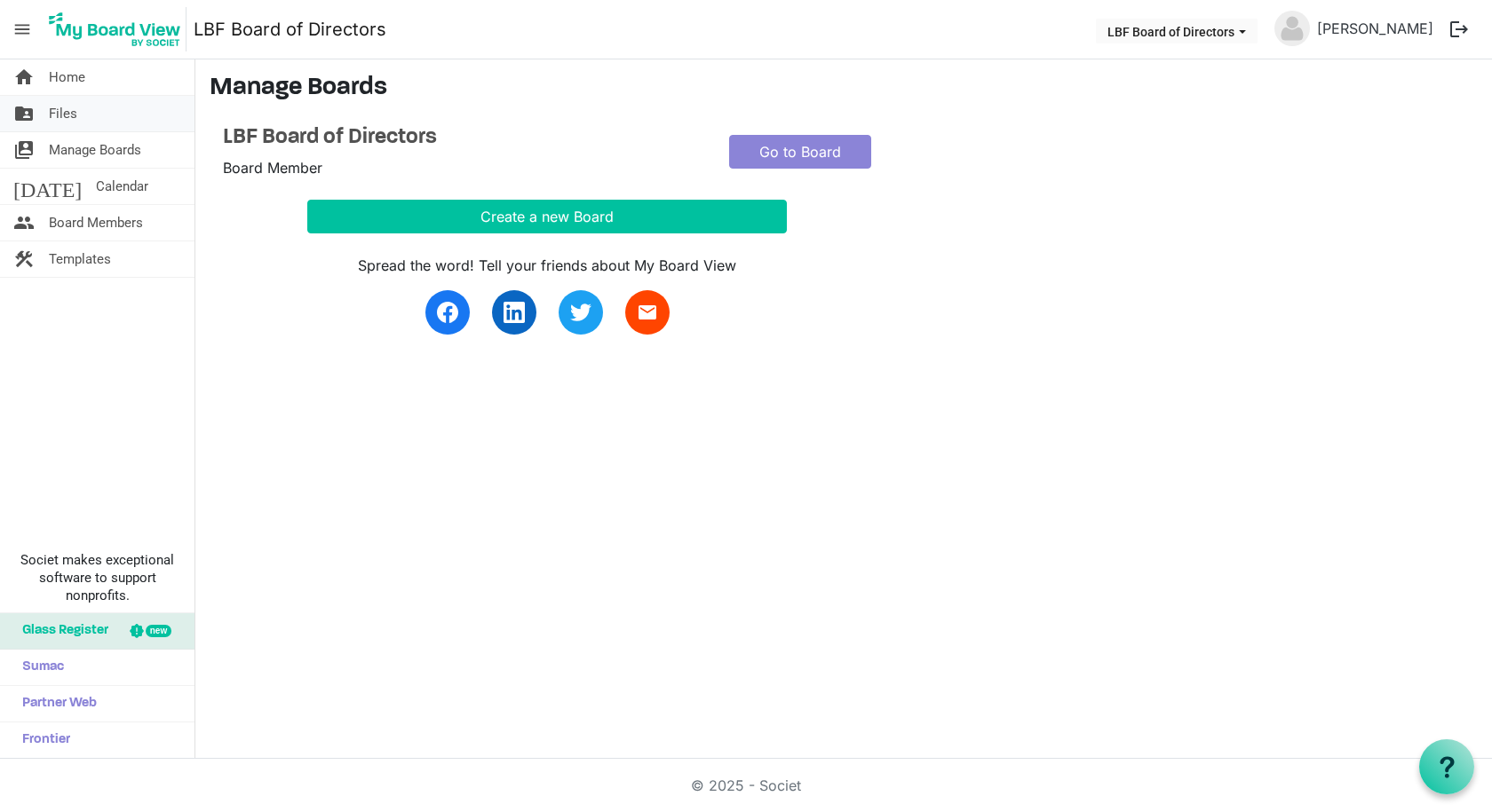
click at [68, 117] on span "Files" at bounding box center [63, 113] width 29 height 35
